Goal: Transaction & Acquisition: Download file/media

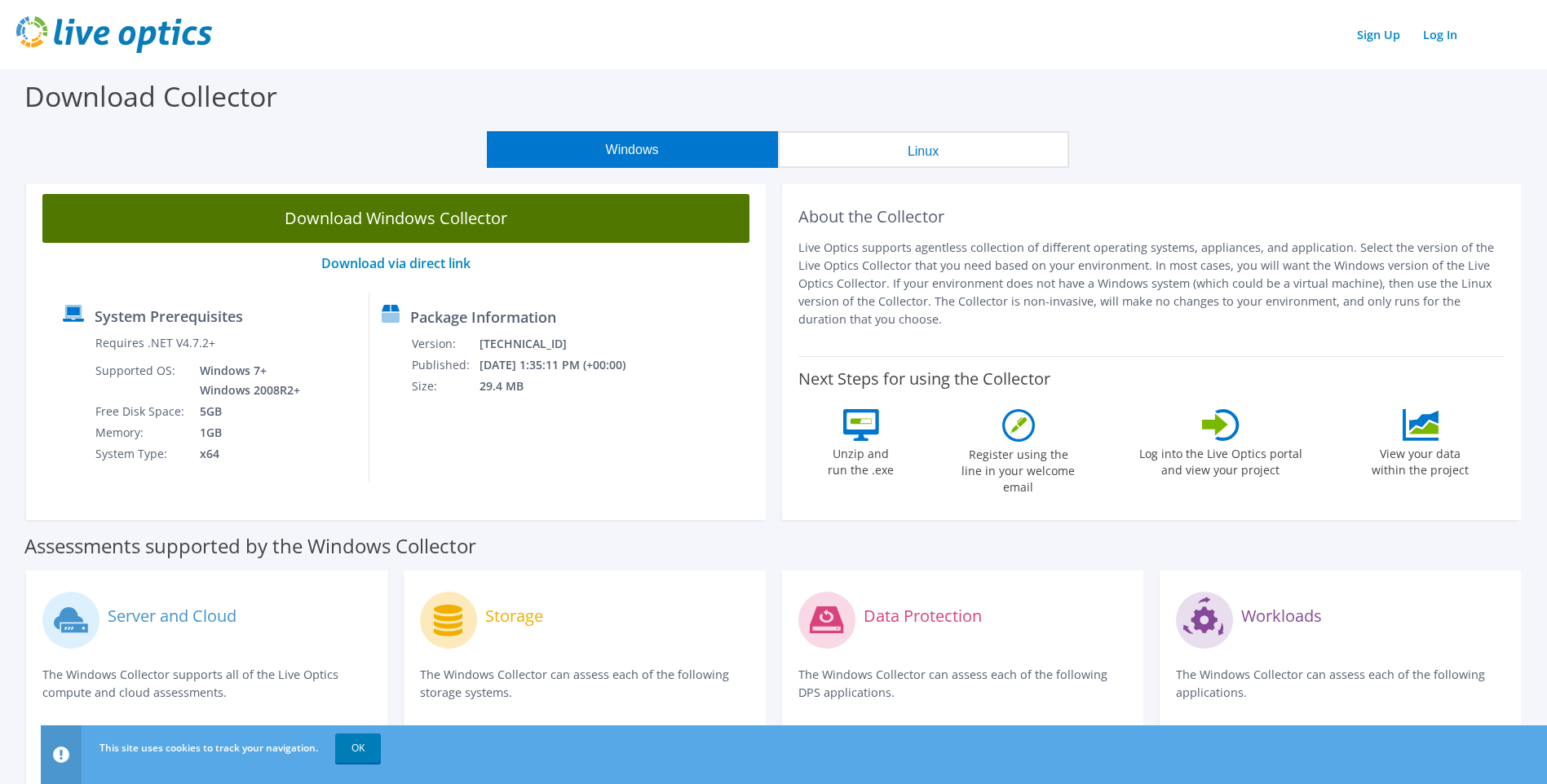
click at [448, 226] on link "Download Windows Collector" at bounding box center [396, 218] width 707 height 49
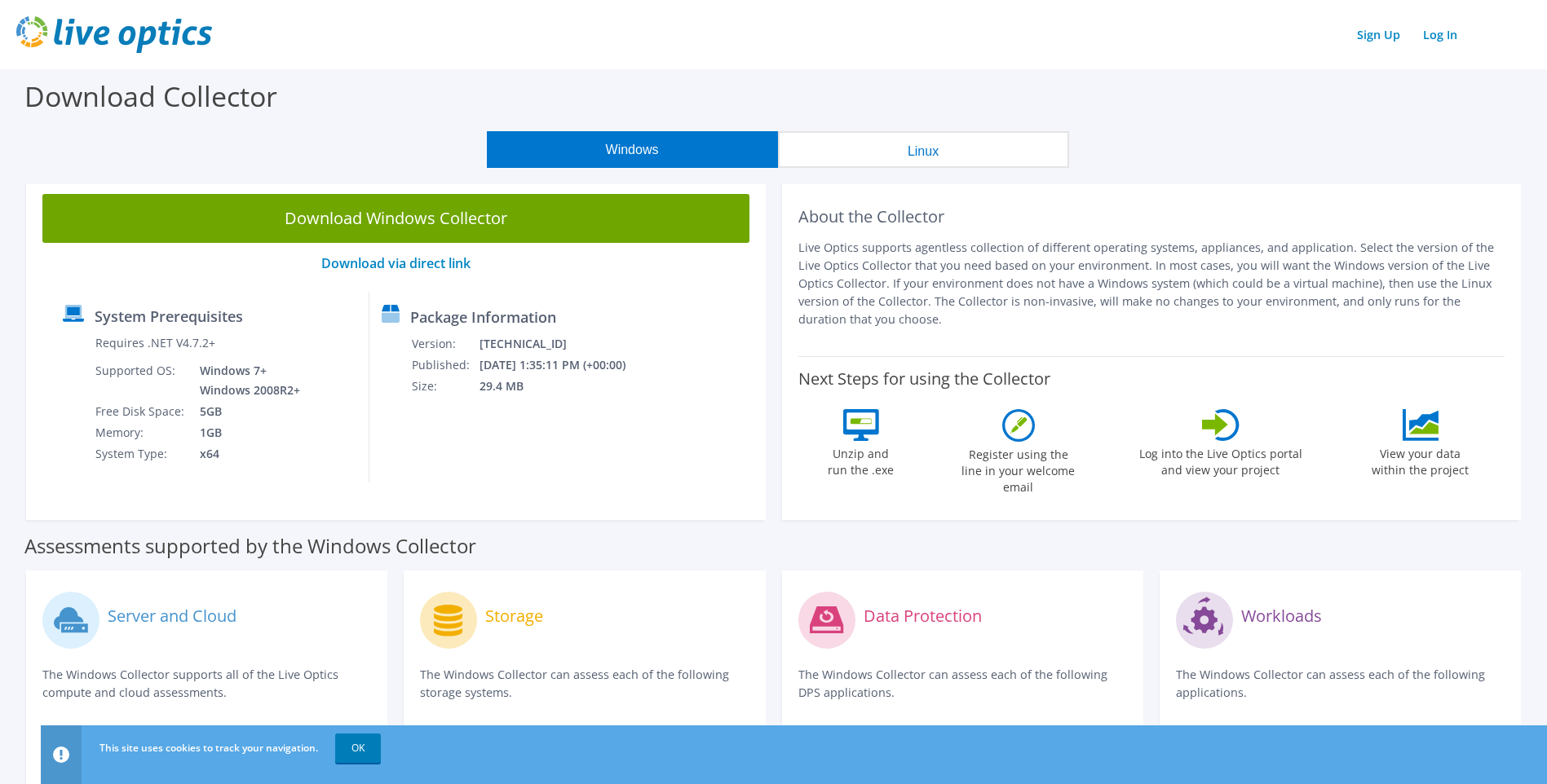
click at [1114, 38] on div "Sign Up Log In" at bounding box center [774, 34] width 1515 height 37
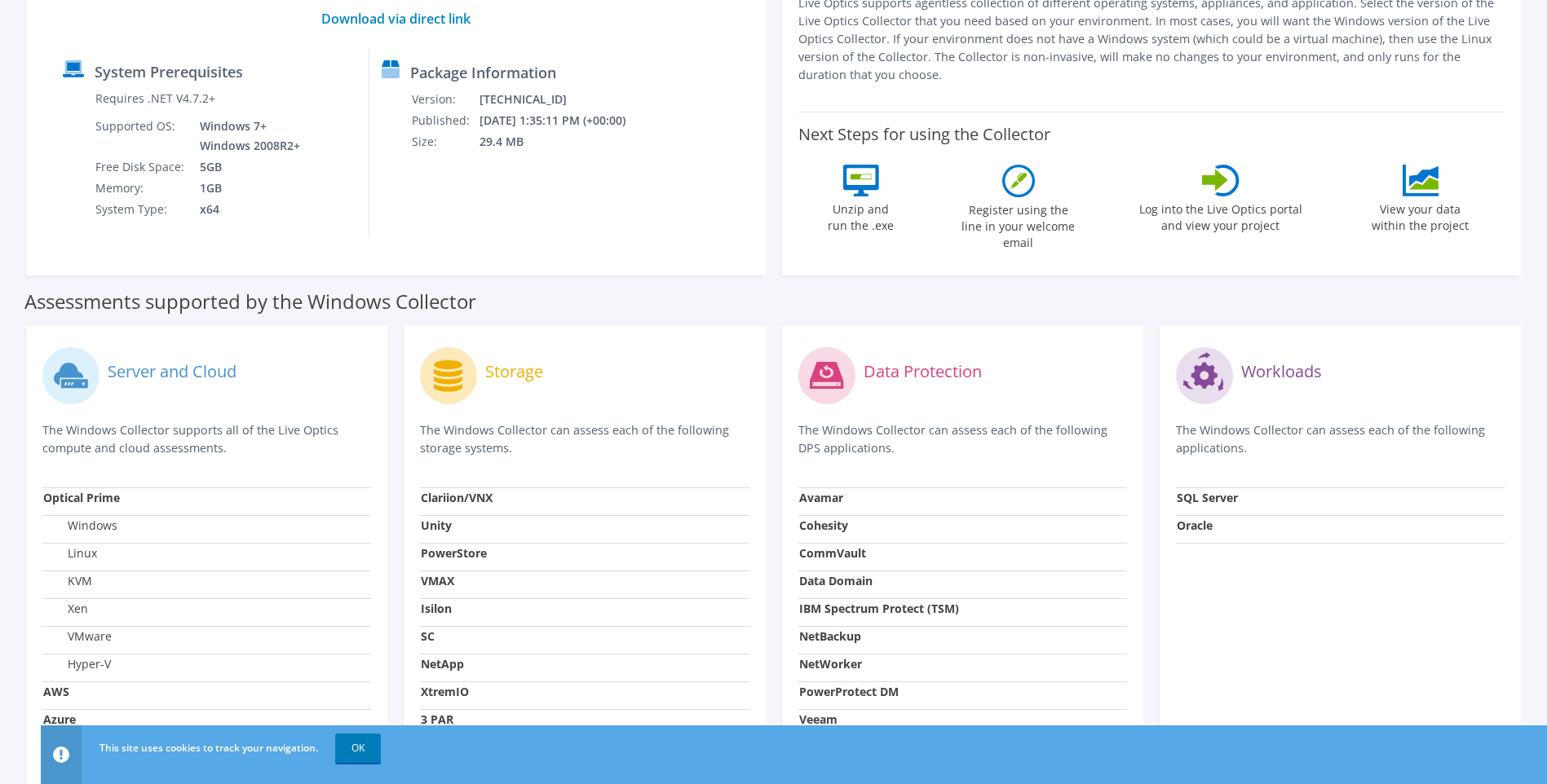
scroll to position [82, 0]
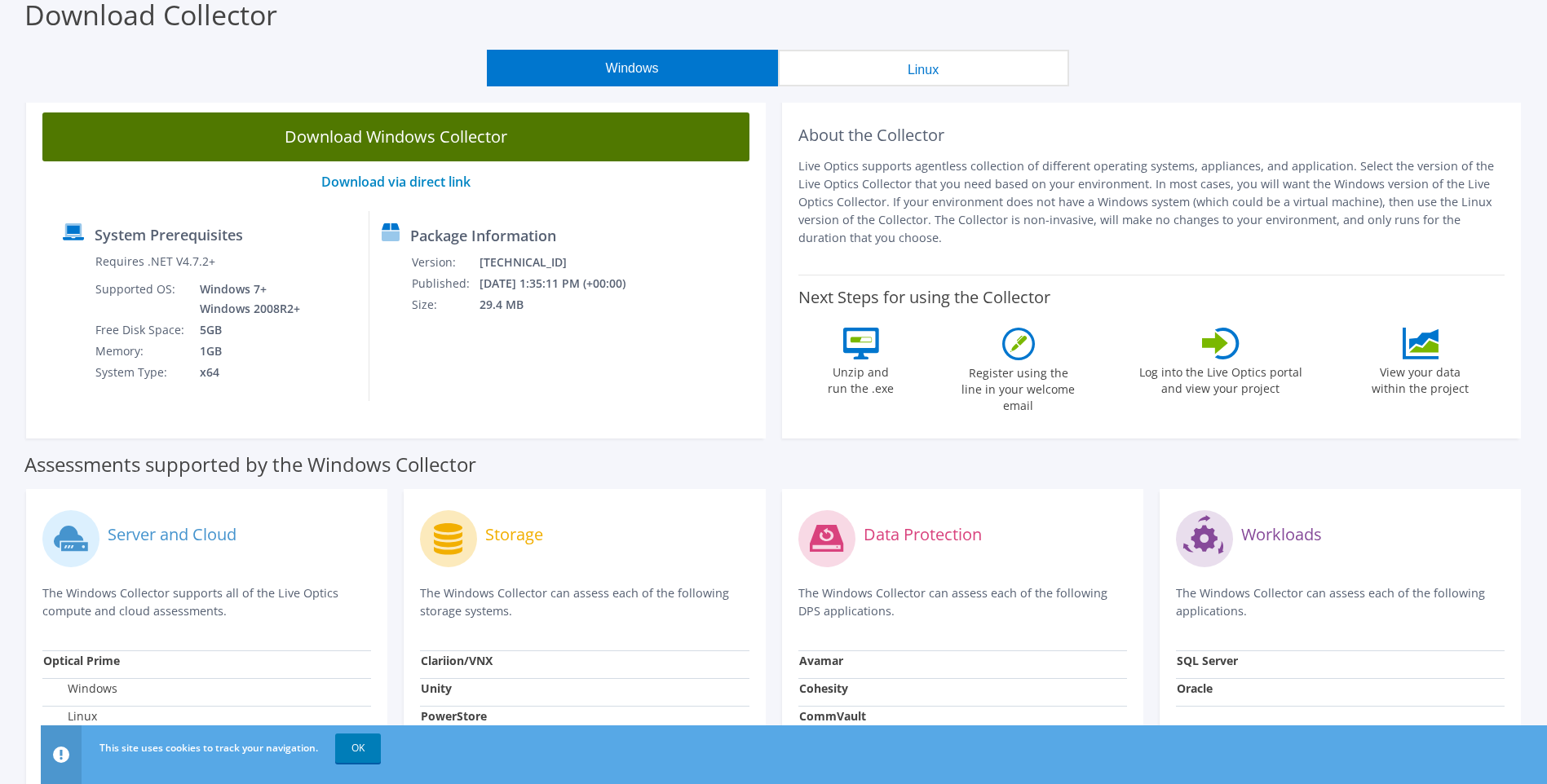
click at [424, 136] on link "Download Windows Collector" at bounding box center [396, 136] width 707 height 49
